Goal: Task Accomplishment & Management: Use online tool/utility

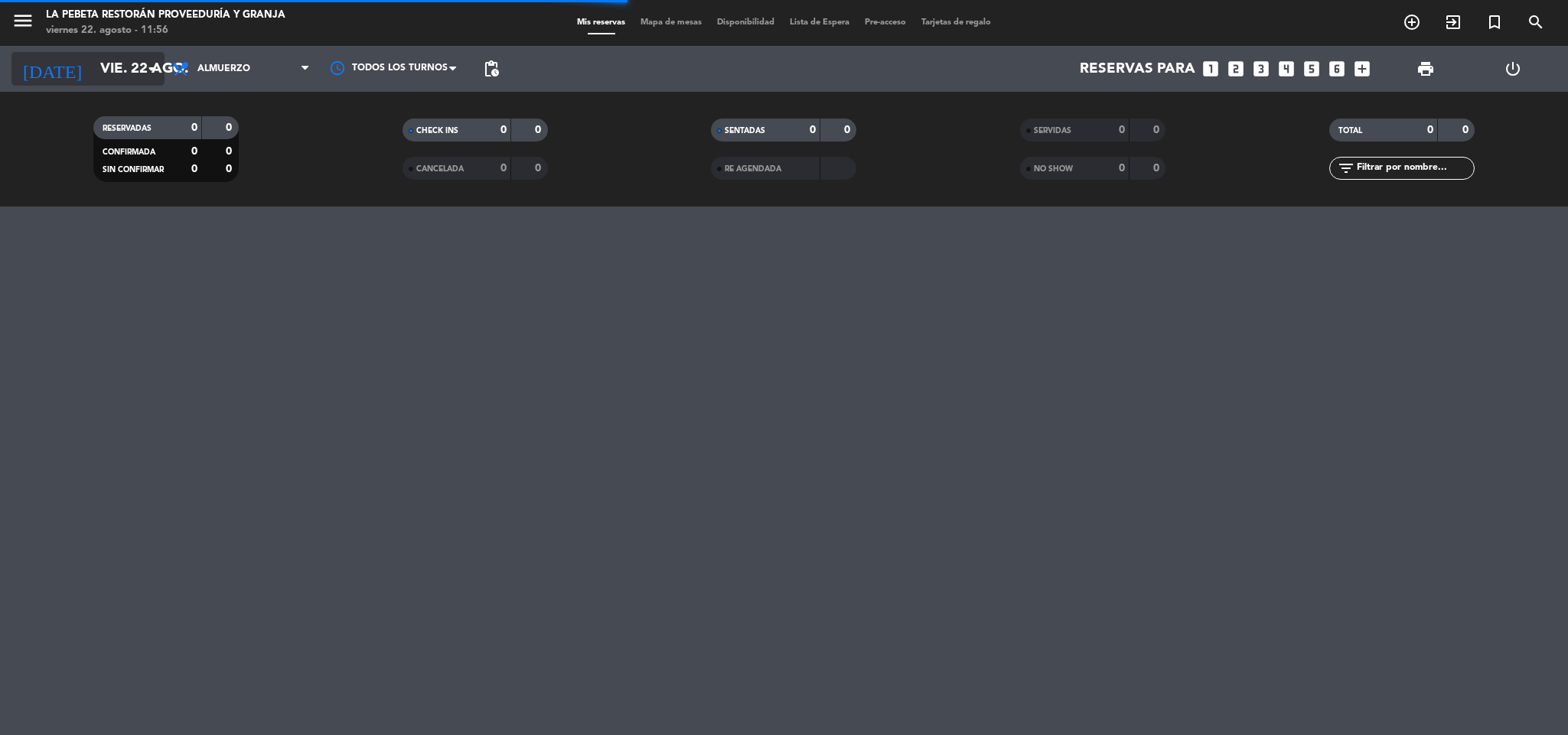
click at [159, 76] on icon "arrow_drop_down" at bounding box center [151, 68] width 18 height 18
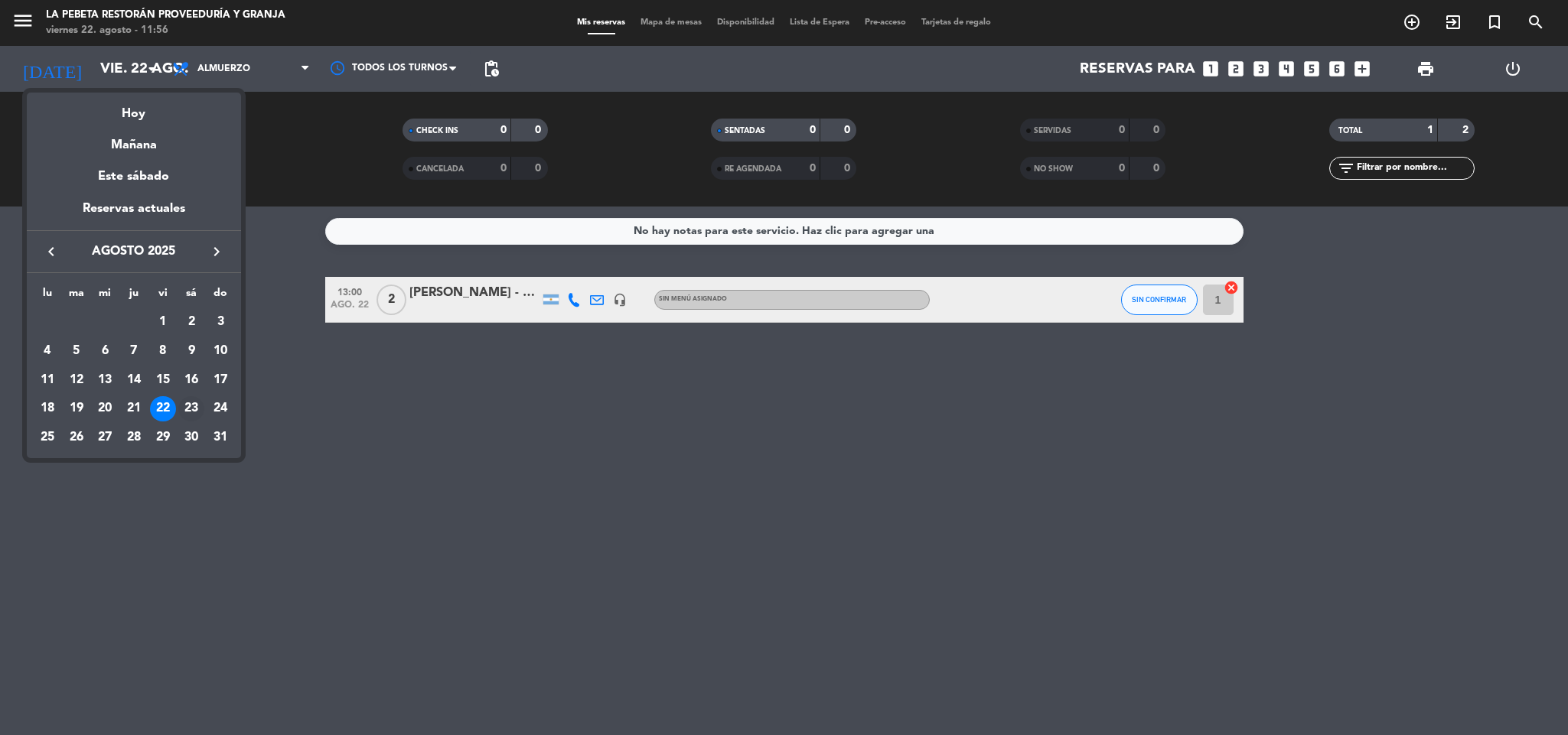
click at [189, 405] on div "23" at bounding box center [191, 409] width 26 height 26
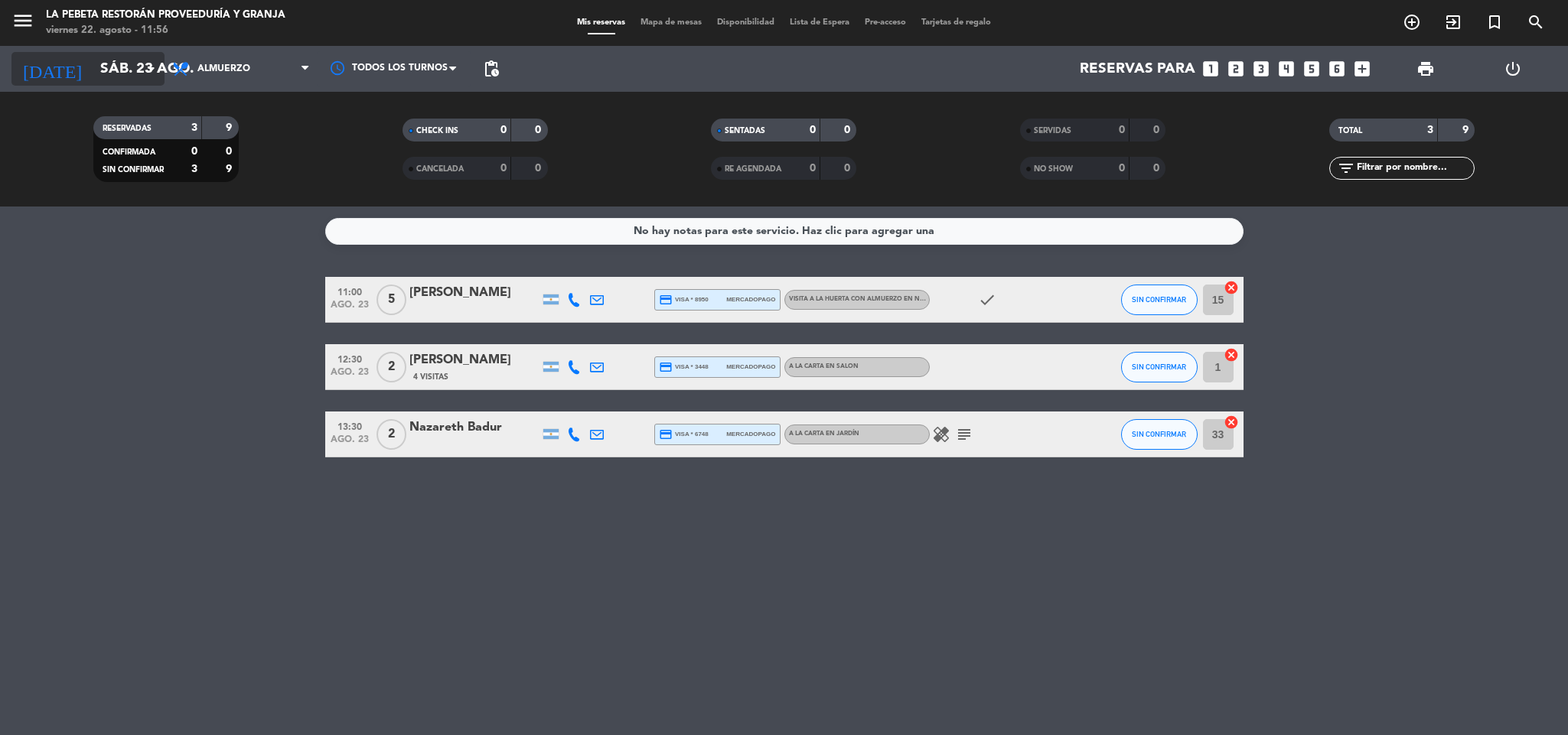
click at [162, 71] on input "sáb. 23 ago." at bounding box center [185, 69] width 185 height 33
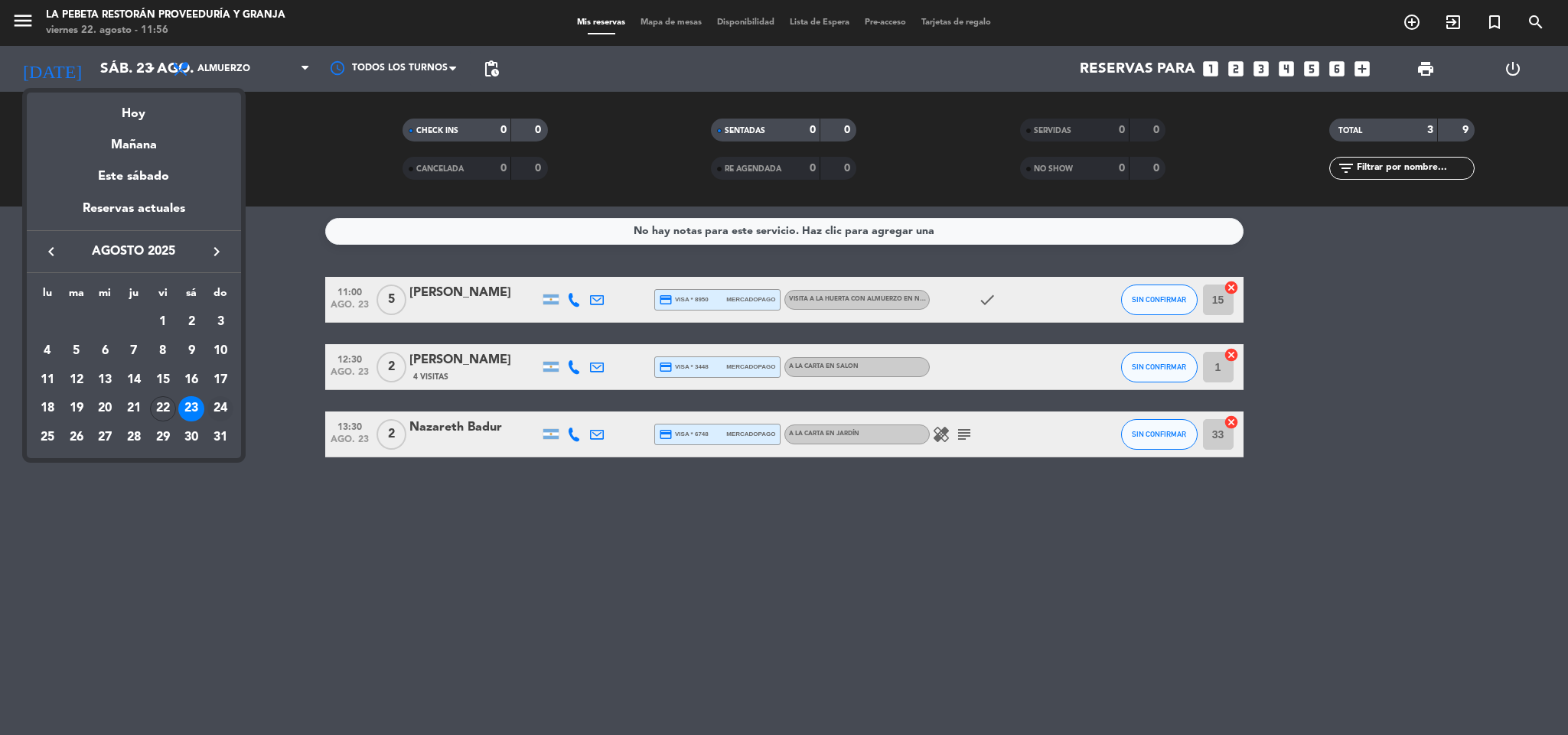
click at [219, 405] on div "24" at bounding box center [220, 409] width 26 height 26
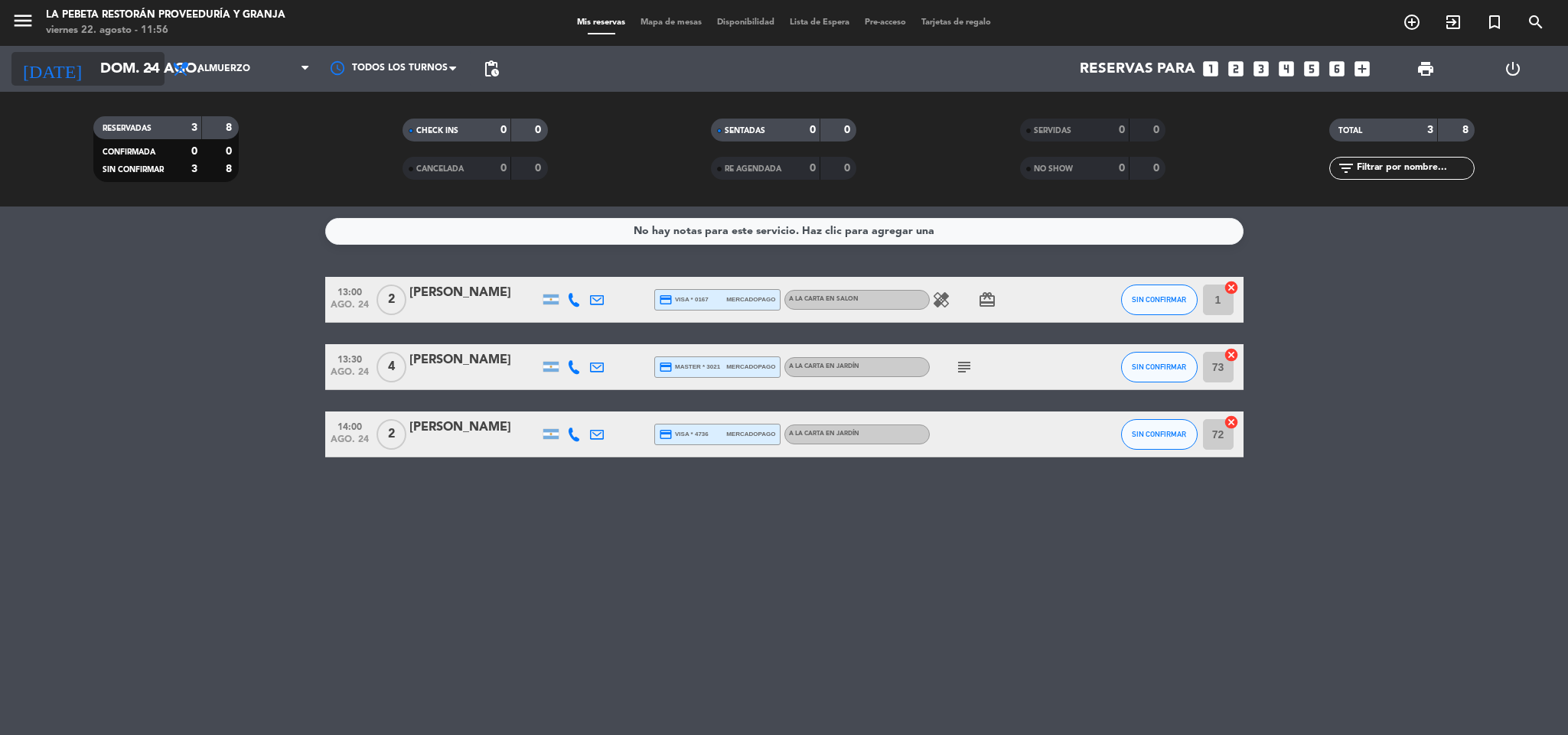
click at [149, 67] on icon "arrow_drop_down" at bounding box center [151, 68] width 18 height 18
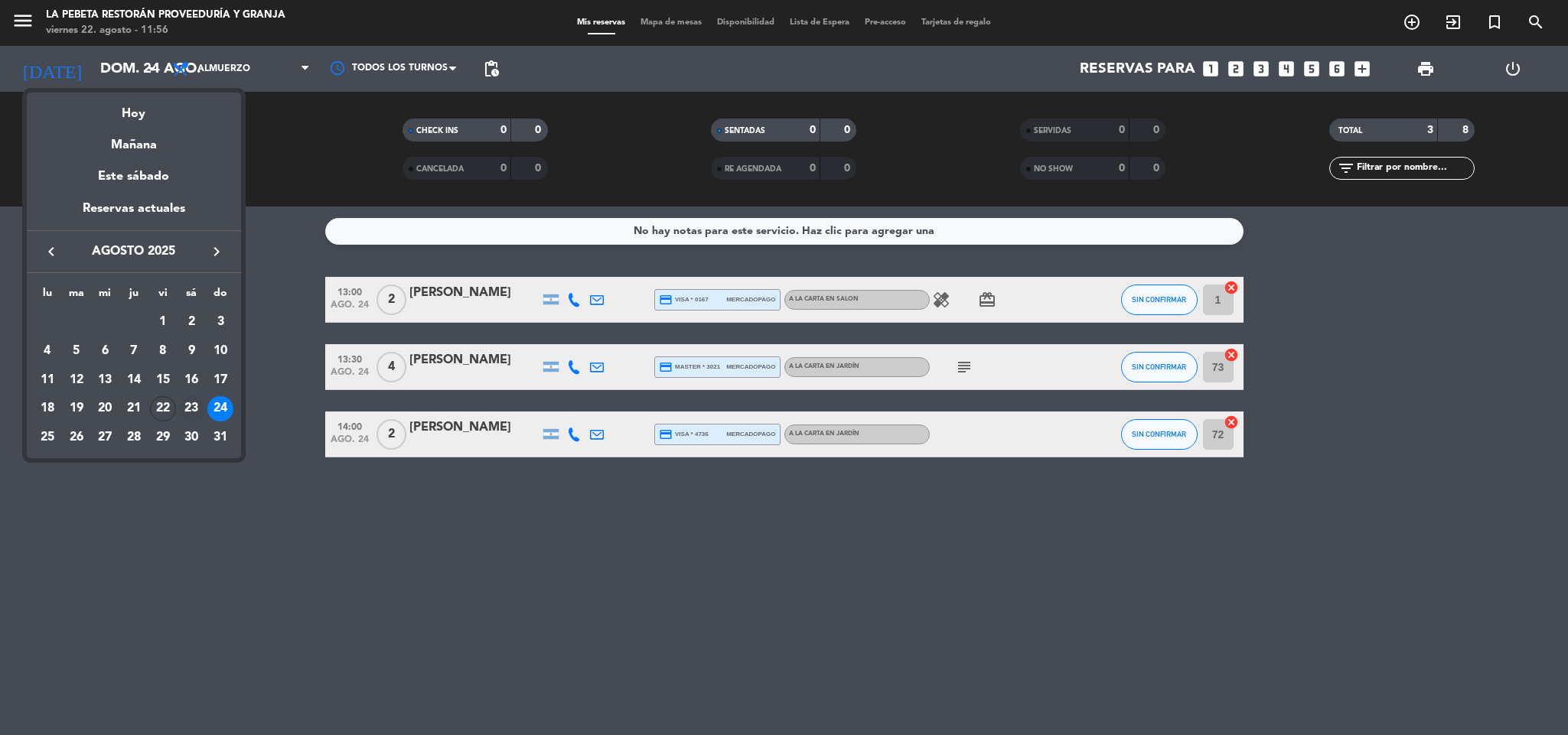
click at [190, 409] on div "23" at bounding box center [191, 409] width 26 height 26
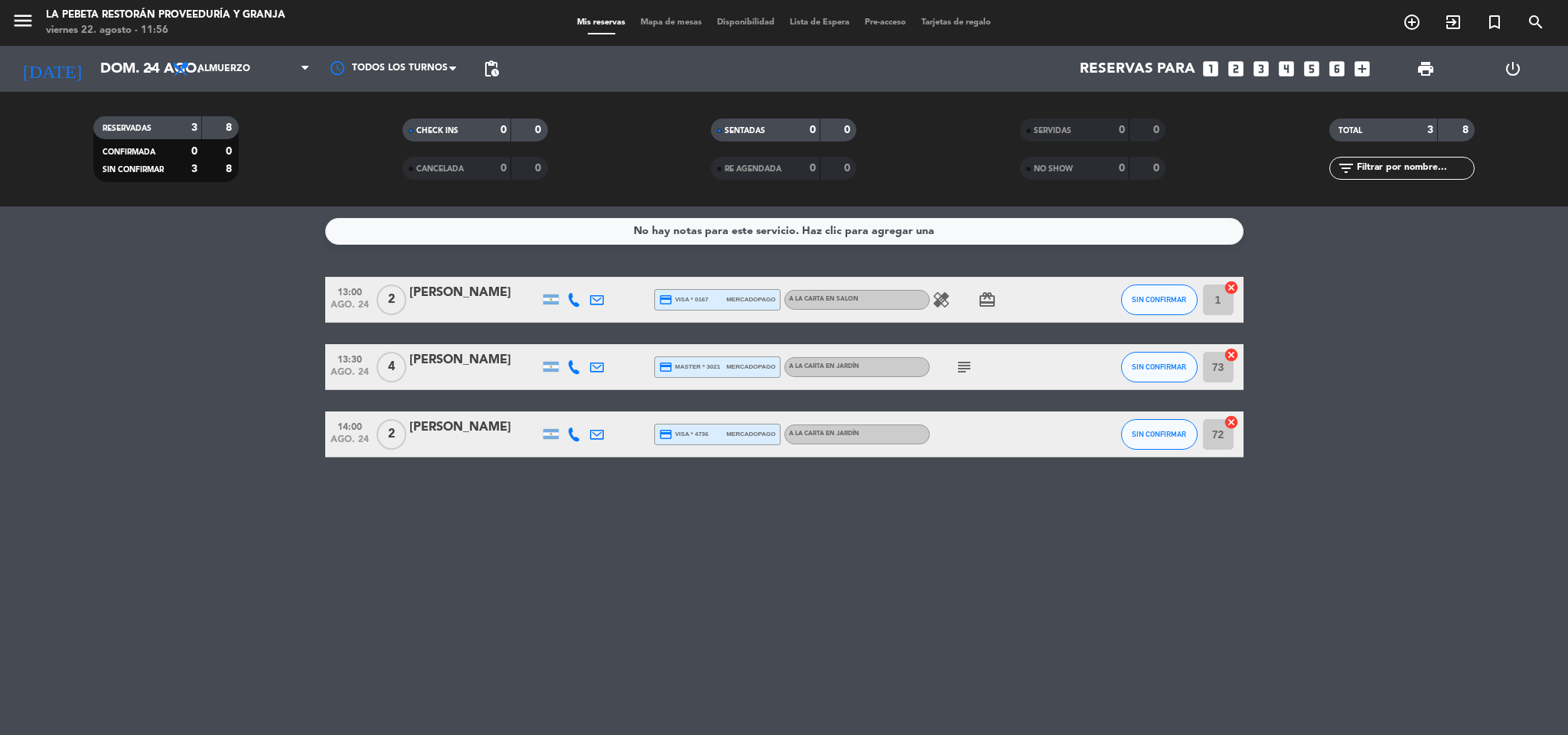
type input "sáb. 23 ago."
click at [154, 71] on icon "arrow_drop_down" at bounding box center [151, 68] width 18 height 18
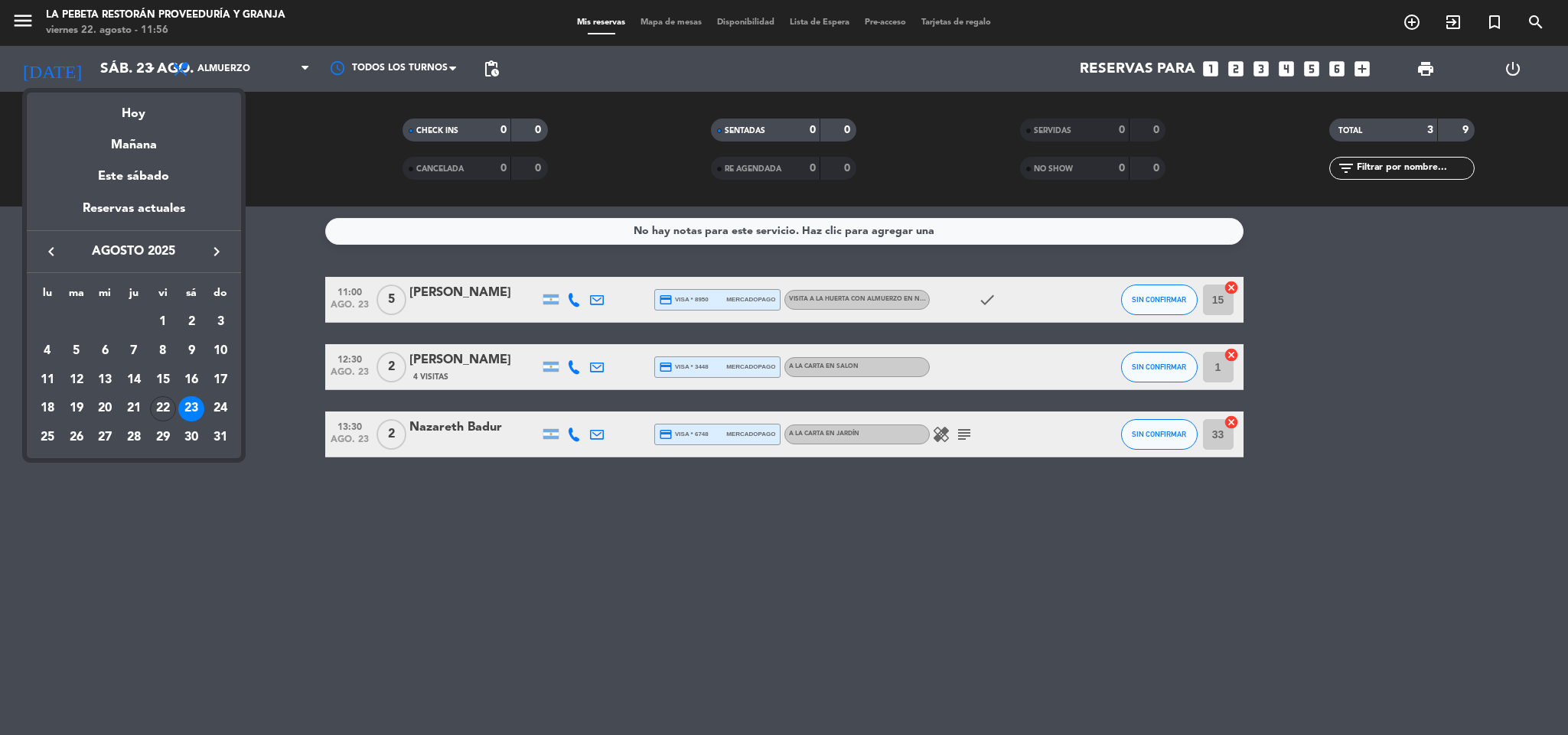
click at [156, 70] on div at bounding box center [784, 367] width 1568 height 735
